Goal: Find specific page/section: Find specific page/section

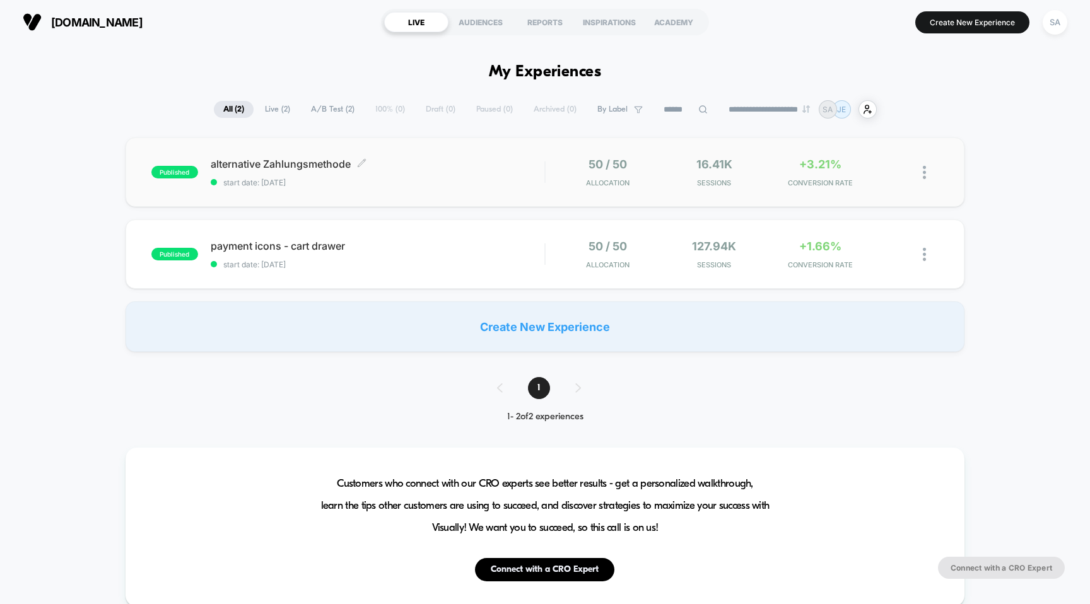
click at [331, 158] on span "alternative Zahlungsmethode Click to edit experience details" at bounding box center [378, 164] width 334 height 13
